Goal: Information Seeking & Learning: Find specific page/section

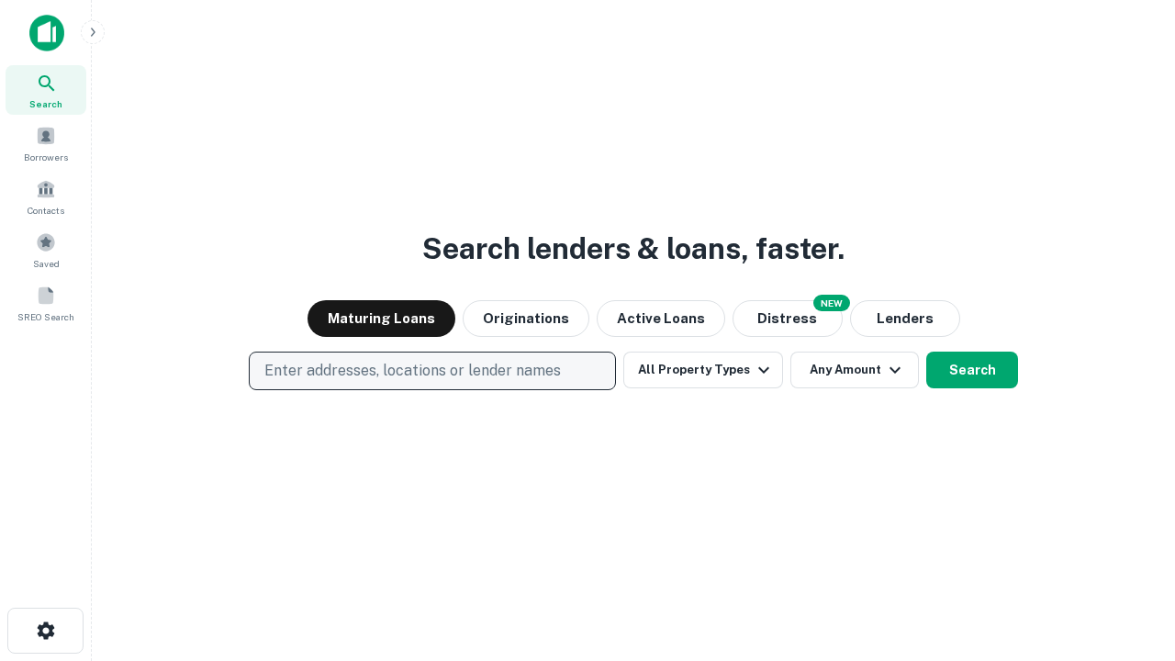
click at [431, 371] on p "Enter addresses, locations or lender names" at bounding box center [412, 371] width 296 height 22
type input "**********"
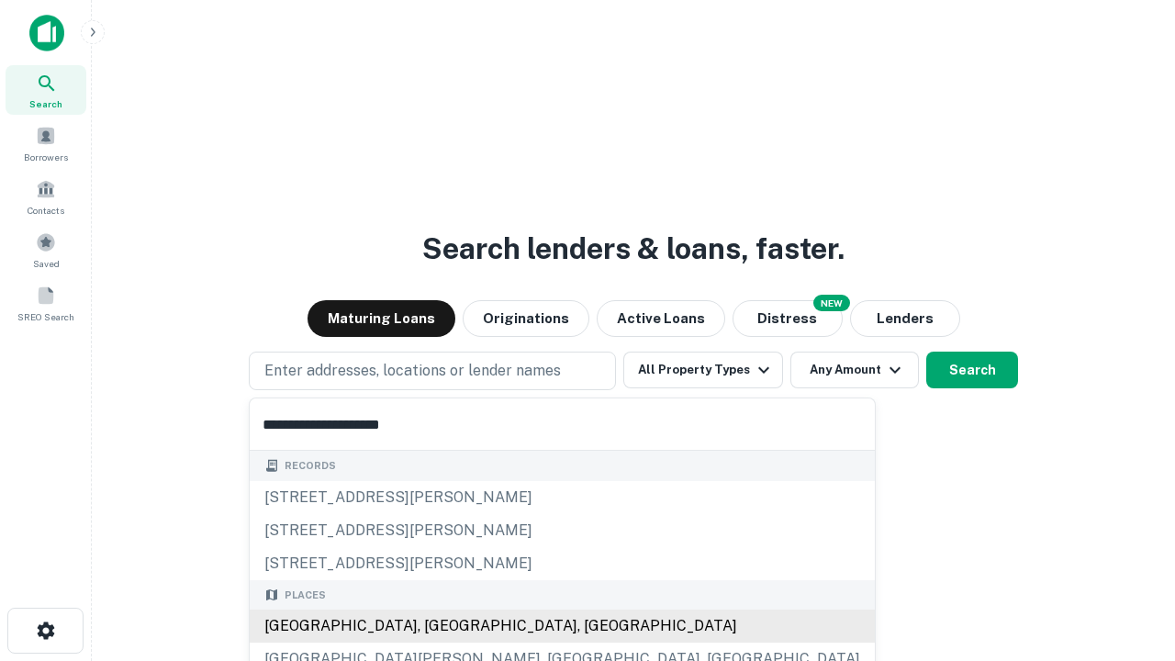
click at [439, 626] on div "[GEOGRAPHIC_DATA], [GEOGRAPHIC_DATA], [GEOGRAPHIC_DATA]" at bounding box center [562, 625] width 625 height 33
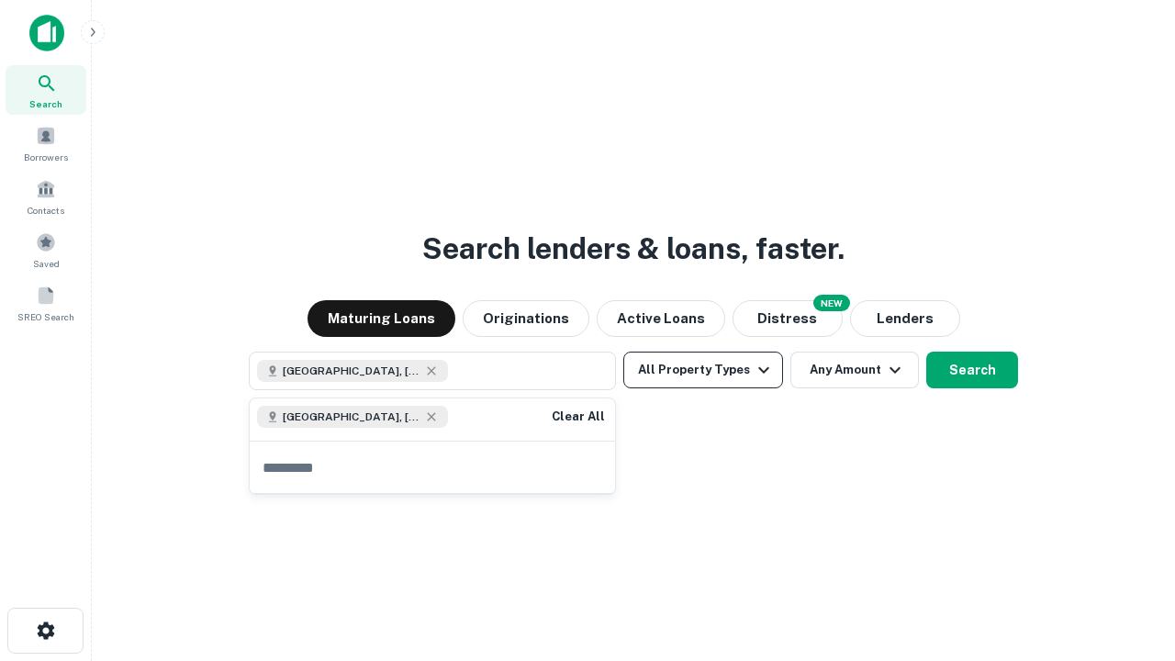
click at [703, 370] on button "All Property Types" at bounding box center [703, 369] width 160 height 37
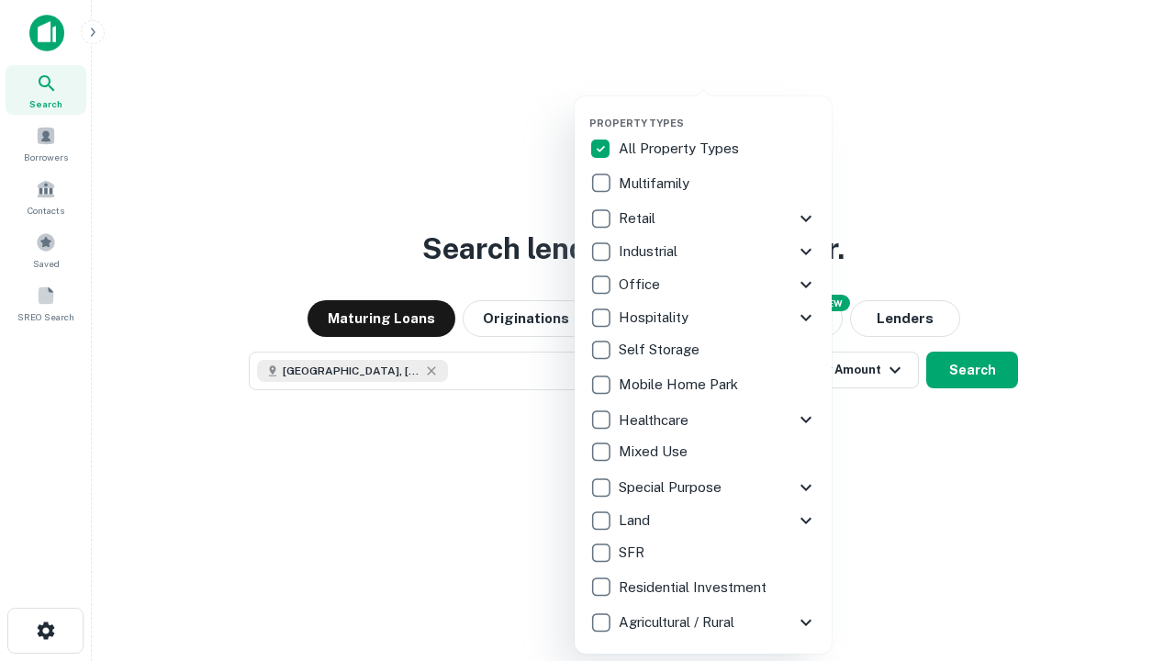
click at [718, 111] on button "button" at bounding box center [717, 111] width 257 height 1
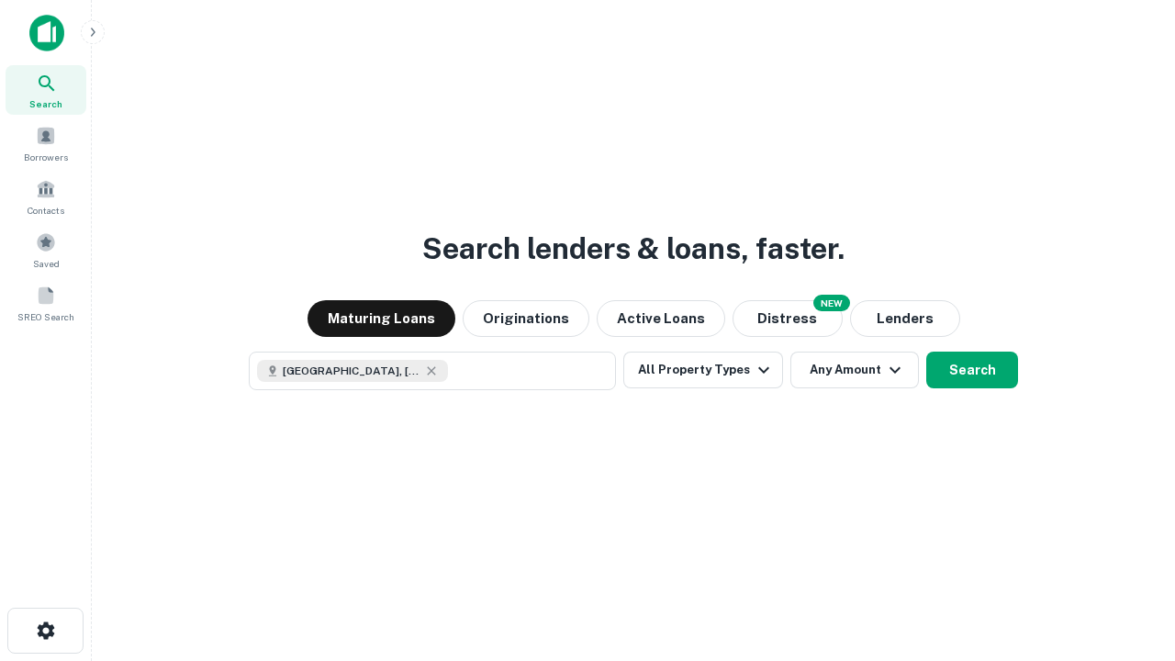
scroll to position [29, 0]
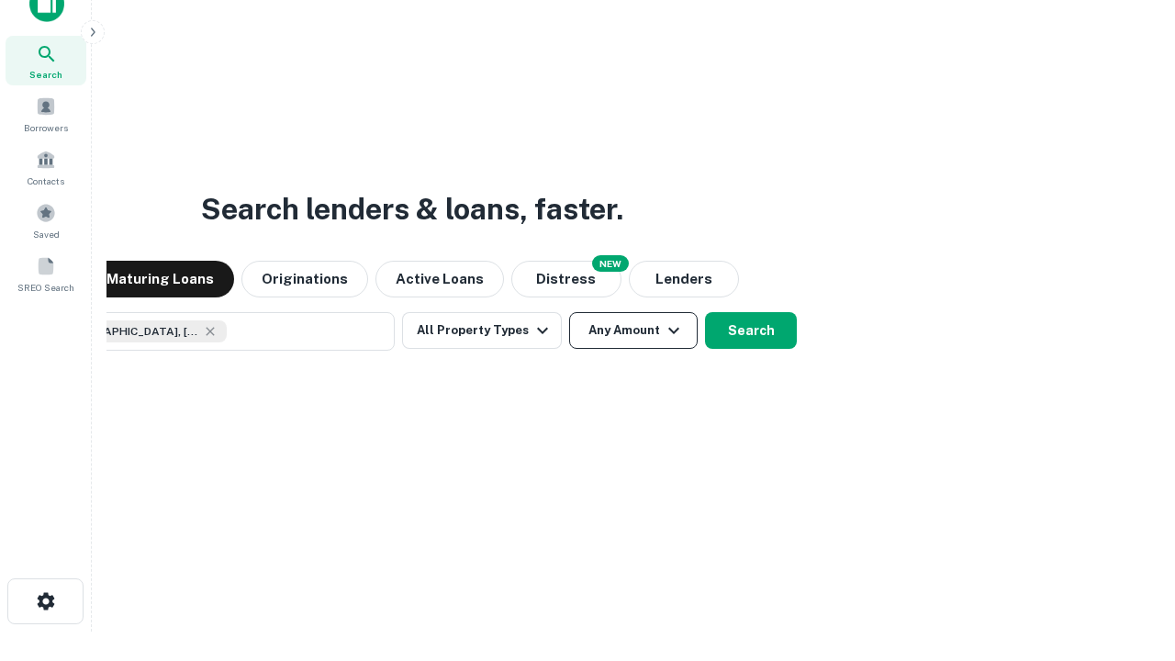
click at [569, 312] on button "Any Amount" at bounding box center [633, 330] width 128 height 37
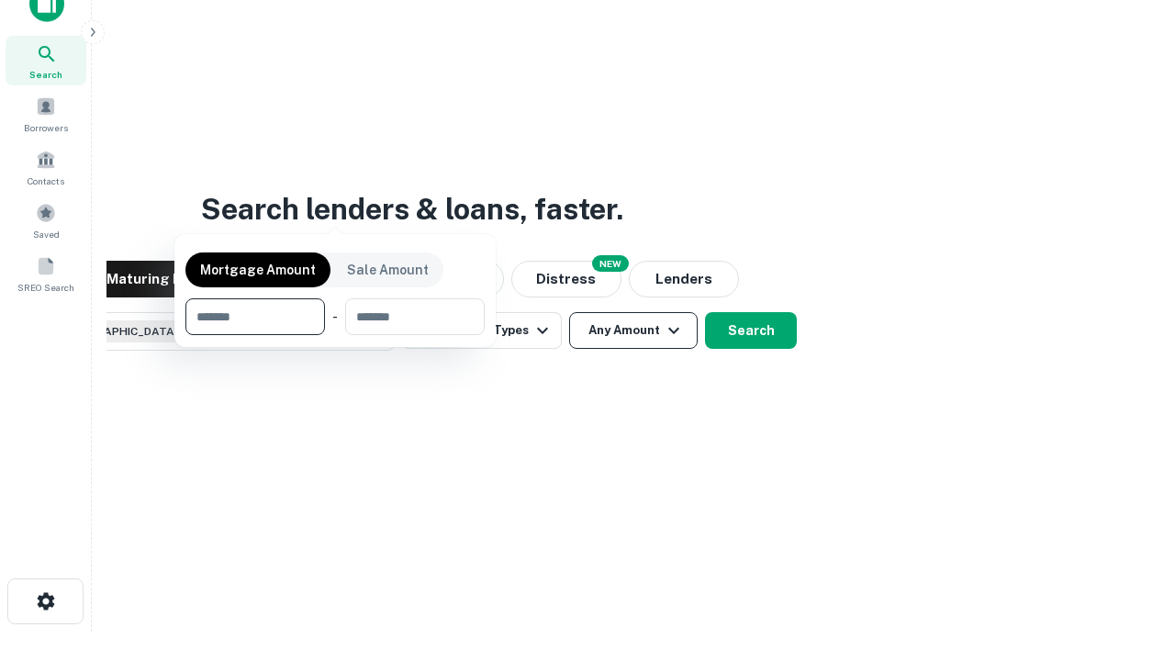
scroll to position [132, 519]
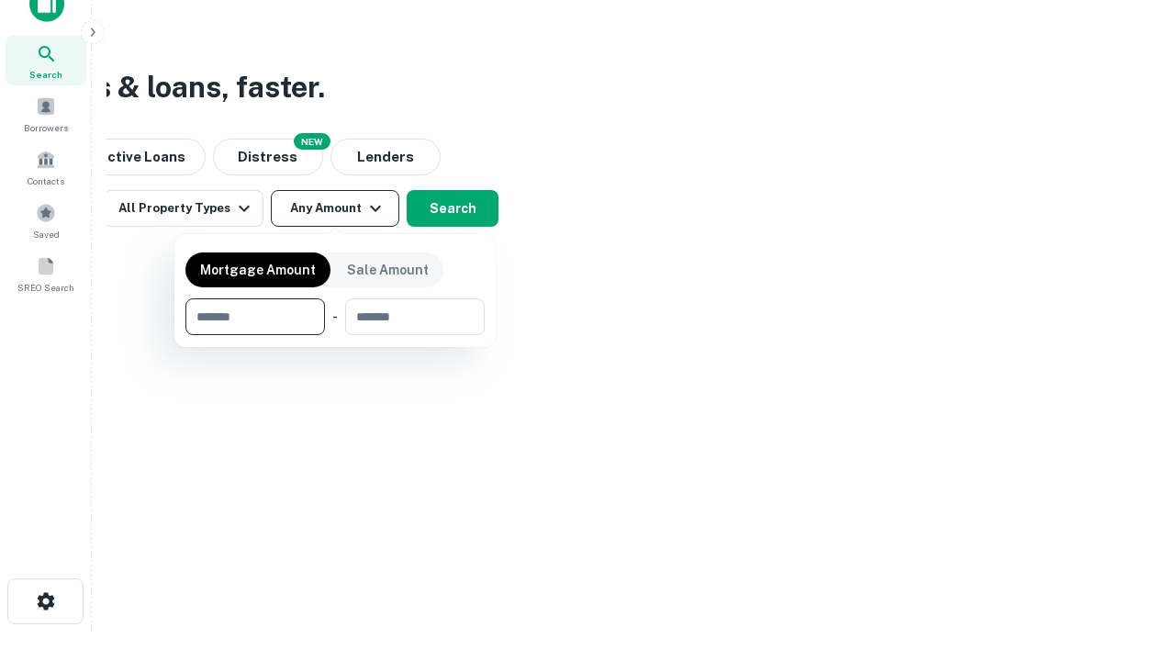
type input "*******"
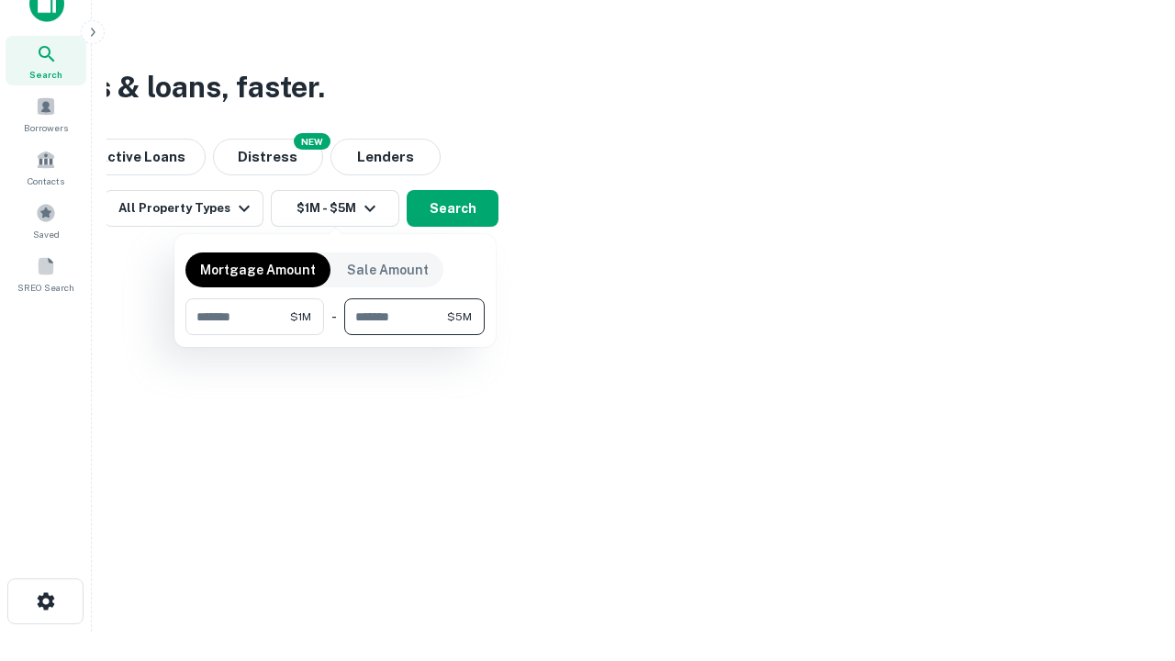
type input "*******"
click at [335, 335] on button "button" at bounding box center [334, 335] width 299 height 1
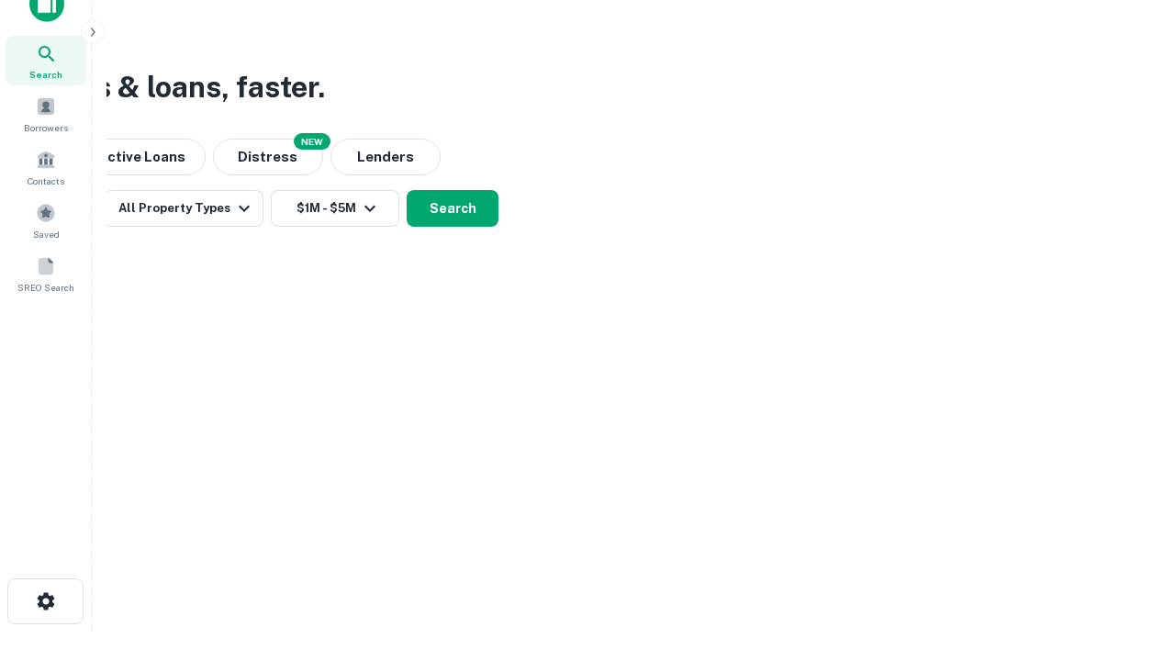
scroll to position [29, 0]
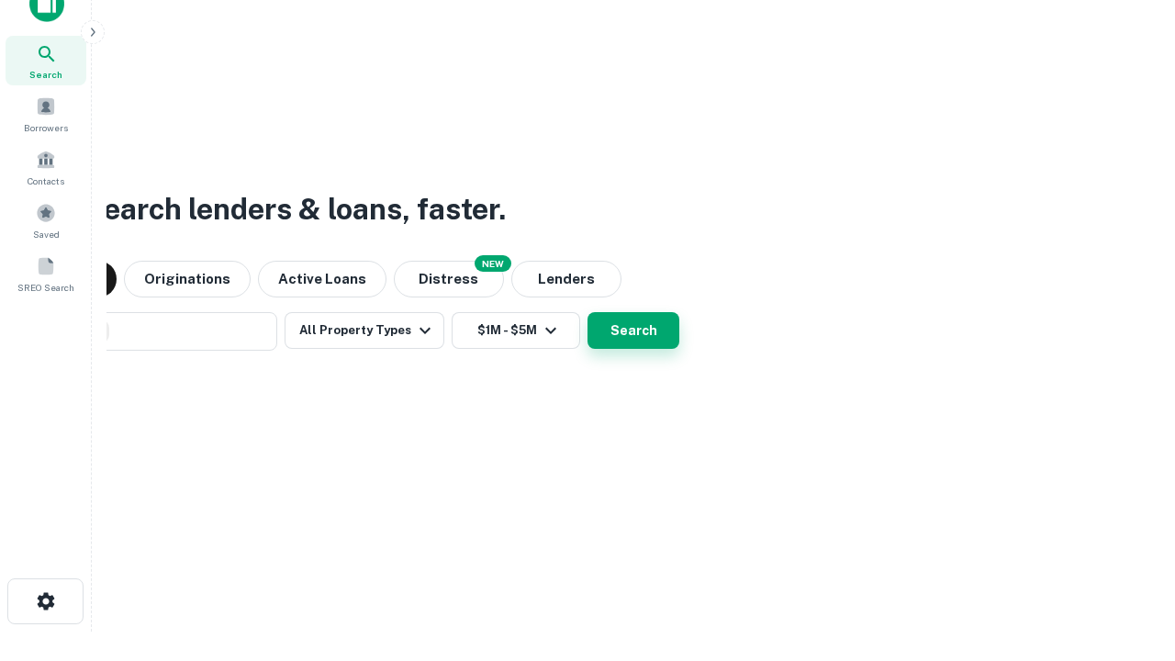
click at [587, 312] on button "Search" at bounding box center [633, 330] width 92 height 37
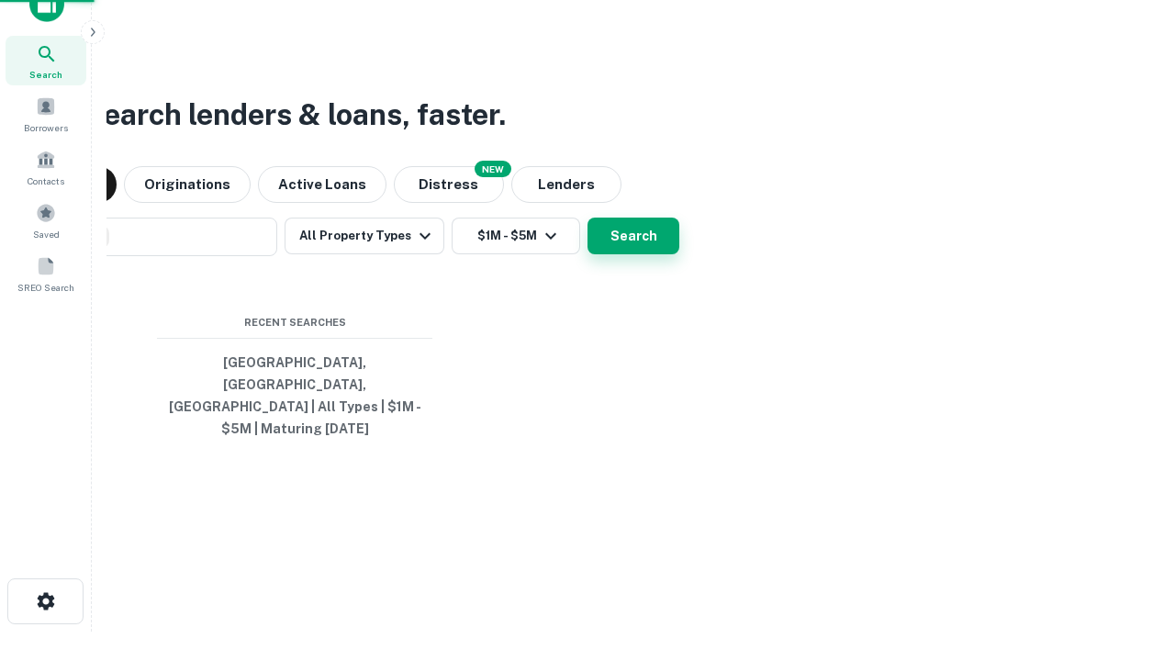
scroll to position [60, 519]
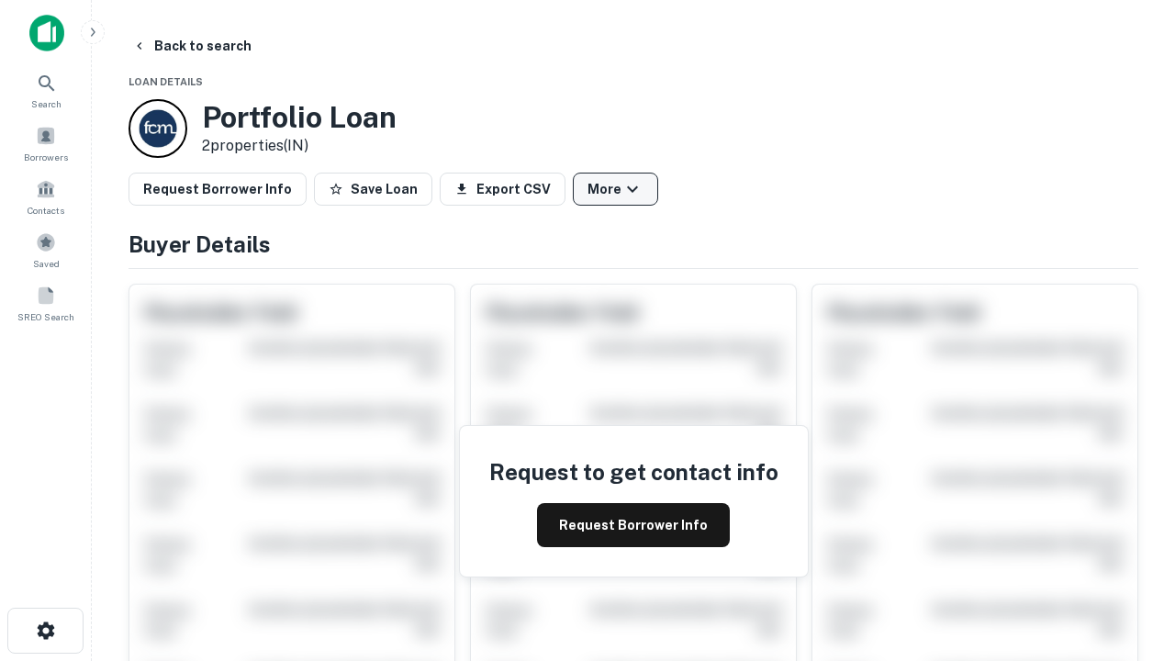
click at [615, 189] on button "More" at bounding box center [615, 189] width 85 height 33
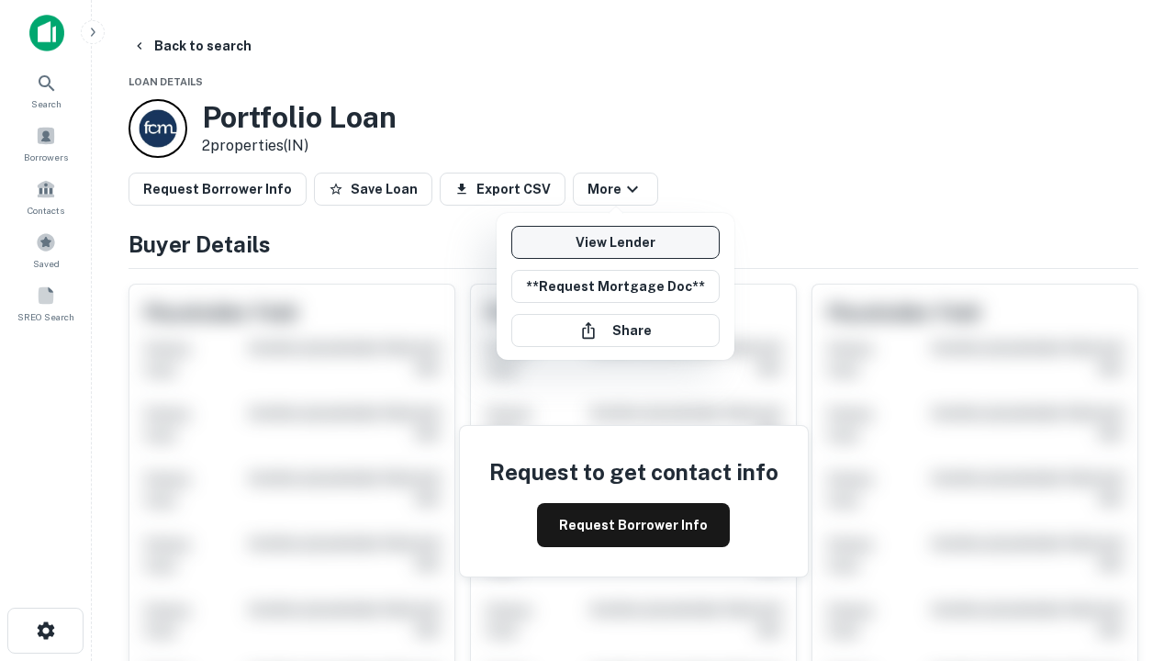
click at [615, 242] on link "View Lender" at bounding box center [615, 242] width 208 height 33
